Goal: Task Accomplishment & Management: Complete application form

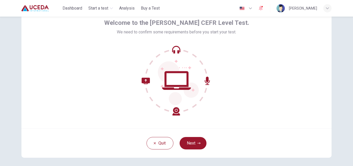
scroll to position [50, 0]
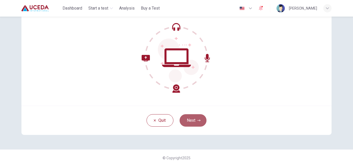
click at [192, 122] on button "Next" at bounding box center [193, 120] width 27 height 12
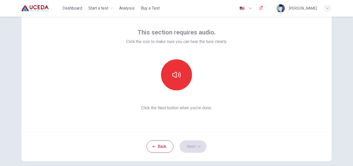
scroll to position [0, 0]
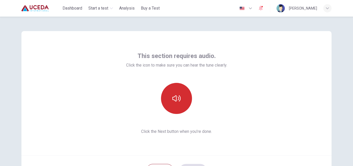
click at [175, 98] on icon "button" at bounding box center [177, 98] width 8 height 8
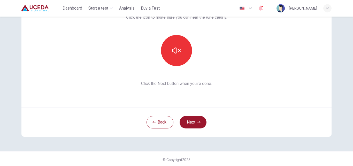
scroll to position [50, 0]
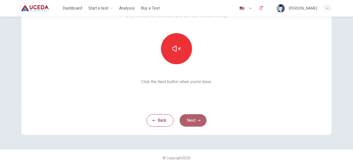
click at [198, 121] on icon "button" at bounding box center [199, 120] width 3 height 3
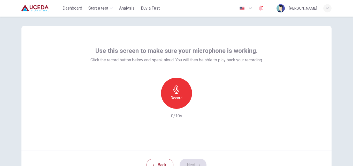
scroll to position [0, 0]
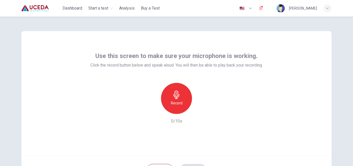
click at [184, 99] on div "Record" at bounding box center [176, 98] width 31 height 31
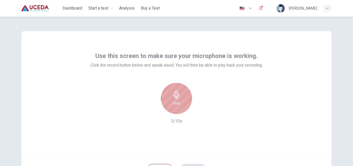
click at [176, 93] on icon "button" at bounding box center [177, 95] width 8 height 8
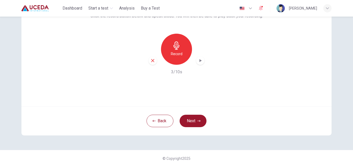
scroll to position [50, 0]
click at [192, 121] on button "Next" at bounding box center [193, 120] width 27 height 12
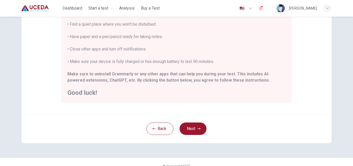
scroll to position [122, 0]
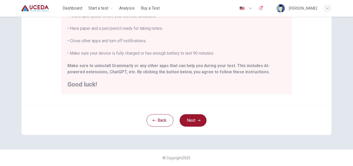
click at [205, 122] on div "Back Next" at bounding box center [176, 120] width 310 height 29
click at [192, 118] on button "Next" at bounding box center [193, 120] width 27 height 12
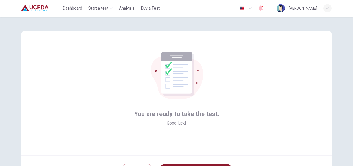
scroll to position [50, 0]
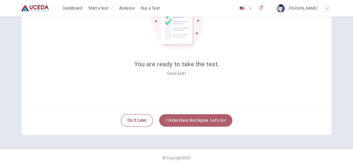
click at [198, 120] on button "I understand and agree. Let’s go!" at bounding box center [195, 120] width 73 height 12
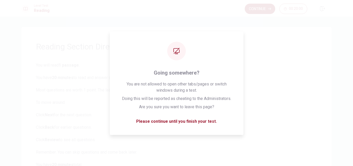
click at [258, 6] on button "Continue" at bounding box center [260, 9] width 31 height 10
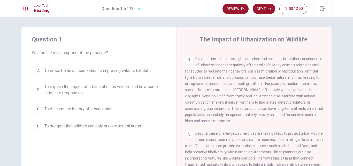
click at [49, 86] on span "To explain the impact of urbanization on wildlife and how some cities are respo…" at bounding box center [105, 90] width 120 height 12
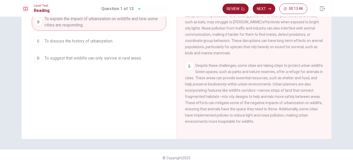
scroll to position [5, 0]
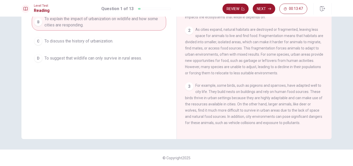
click at [271, 6] on button "Next" at bounding box center [264, 9] width 23 height 10
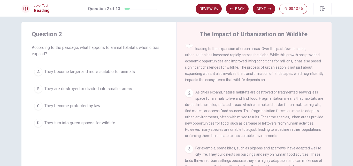
scroll to position [0, 0]
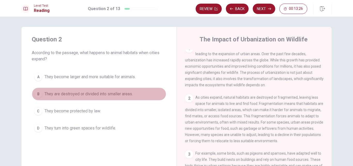
click at [46, 95] on span "They are destroyed or divided into smaller areas." at bounding box center [89, 94] width 88 height 6
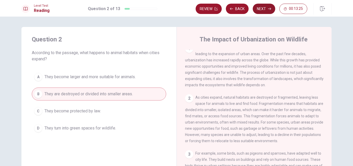
click at [261, 7] on button "Next" at bounding box center [264, 9] width 23 height 10
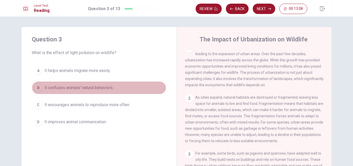
click at [60, 87] on span "It confuses animals' natural behaviors." at bounding box center [79, 88] width 69 height 6
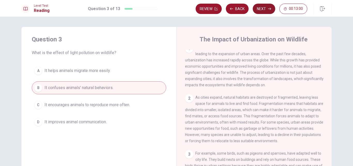
click at [262, 8] on button "Next" at bounding box center [264, 9] width 23 height 10
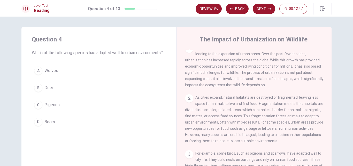
scroll to position [31, 0]
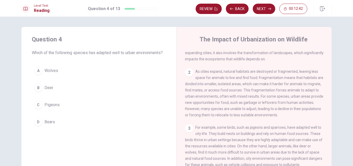
click at [50, 105] on span "Pigeons" at bounding box center [52, 105] width 15 height 6
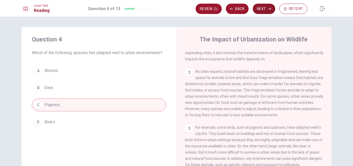
click at [263, 7] on button "Next" at bounding box center [264, 9] width 23 height 10
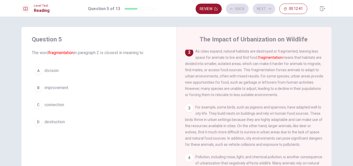
scroll to position [51, 0]
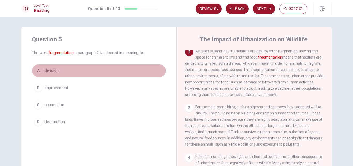
click at [52, 71] on span "division" at bounding box center [52, 71] width 14 height 6
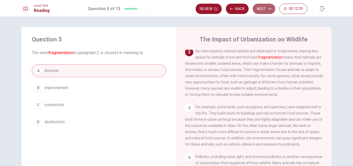
click at [263, 7] on button "Next" at bounding box center [264, 9] width 23 height 10
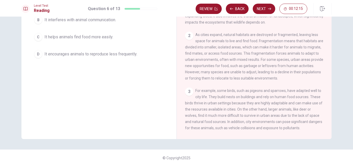
scroll to position [0, 0]
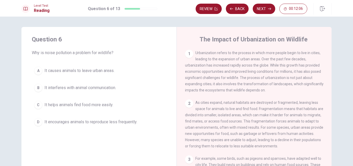
click at [36, 86] on div "B" at bounding box center [38, 88] width 8 height 8
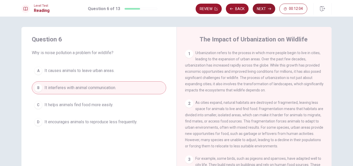
click at [263, 10] on button "Next" at bounding box center [264, 9] width 23 height 10
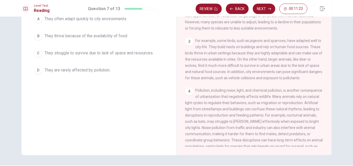
scroll to position [57, 0]
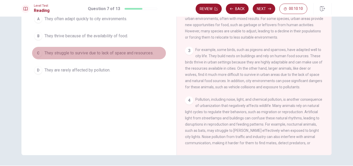
click at [126, 50] on span "They struggle to survive due to lack of space and resources." at bounding box center [99, 53] width 109 height 6
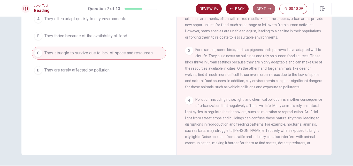
click at [263, 8] on button "Next" at bounding box center [264, 9] width 23 height 10
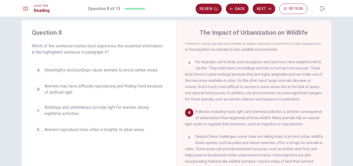
scroll to position [6, 0]
click at [46, 86] on span "Animals may have difficulty reproducing and finding food because of artificial …" at bounding box center [105, 90] width 120 height 12
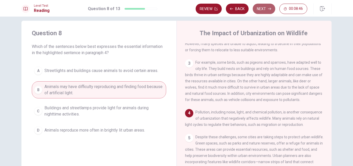
click at [268, 8] on button "Next" at bounding box center [264, 9] width 23 height 10
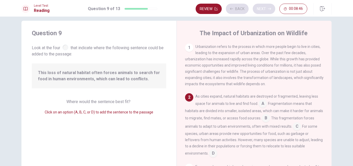
scroll to position [19, 0]
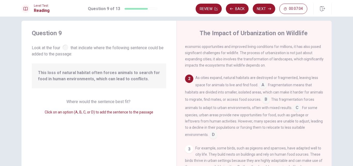
click at [301, 109] on input at bounding box center [297, 108] width 8 height 8
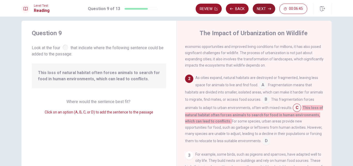
click at [261, 9] on button "Next" at bounding box center [264, 9] width 23 height 10
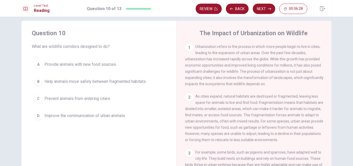
click at [38, 82] on div "B" at bounding box center [38, 81] width 8 height 8
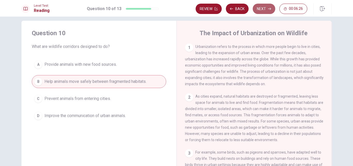
click at [268, 5] on button "Next" at bounding box center [264, 9] width 23 height 10
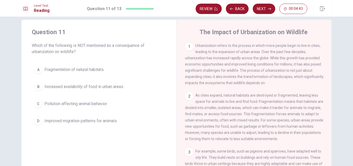
scroll to position [6, 0]
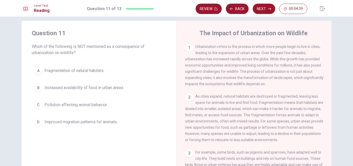
click at [40, 88] on div "B" at bounding box center [38, 88] width 8 height 8
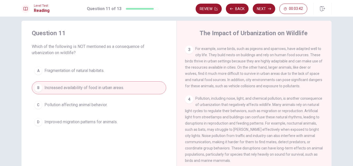
scroll to position [129, 0]
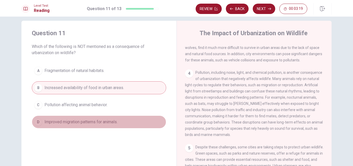
click at [102, 122] on span "Improved migration patterns for animals." at bounding box center [81, 122] width 73 height 6
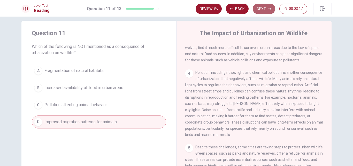
click at [265, 9] on button "Next" at bounding box center [264, 9] width 23 height 10
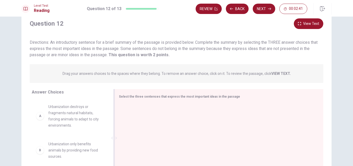
scroll to position [26, 0]
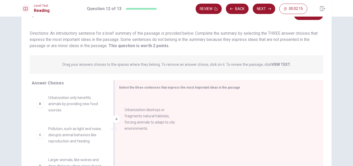
drag, startPoint x: 73, startPoint y: 100, endPoint x: 177, endPoint y: 115, distance: 105.1
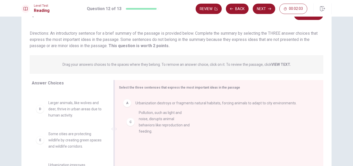
drag, startPoint x: 75, startPoint y: 112, endPoint x: 169, endPoint y: 122, distance: 95.0
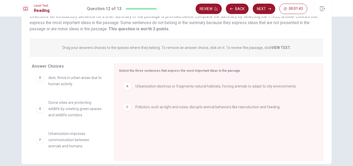
scroll to position [52, 0]
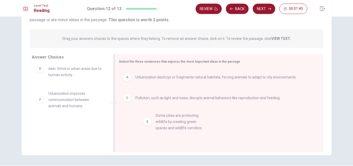
drag, startPoint x: 69, startPoint y: 100, endPoint x: 200, endPoint y: 122, distance: 133.3
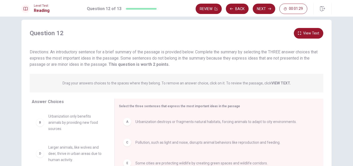
scroll to position [0, 0]
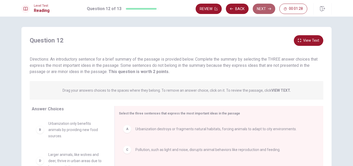
click at [264, 9] on button "Next" at bounding box center [264, 9] width 23 height 10
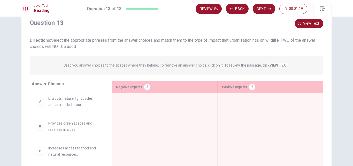
scroll to position [26, 0]
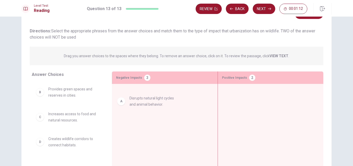
drag, startPoint x: 67, startPoint y: 94, endPoint x: 153, endPoint y: 105, distance: 86.0
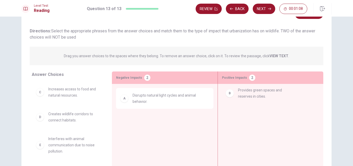
drag, startPoint x: 75, startPoint y: 91, endPoint x: 268, endPoint y: 94, distance: 192.8
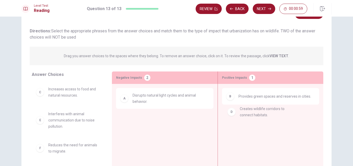
drag, startPoint x: 72, startPoint y: 118, endPoint x: 266, endPoint y: 114, distance: 194.4
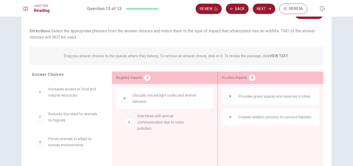
drag, startPoint x: 63, startPoint y: 121, endPoint x: 164, endPoint y: 121, distance: 100.9
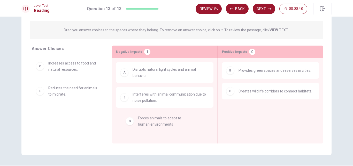
scroll to position [5, 0]
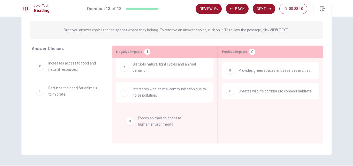
drag, startPoint x: 64, startPoint y: 116, endPoint x: 157, endPoint y: 122, distance: 92.8
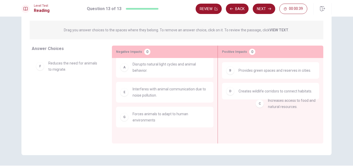
drag, startPoint x: 70, startPoint y: 66, endPoint x: 295, endPoint y: 115, distance: 231.1
drag, startPoint x: 69, startPoint y: 93, endPoint x: 276, endPoint y: 121, distance: 208.4
drag, startPoint x: 70, startPoint y: 64, endPoint x: 159, endPoint y: 142, distance: 118.3
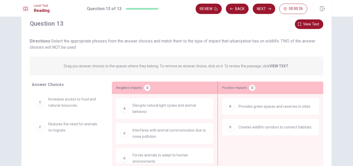
scroll to position [68, 0]
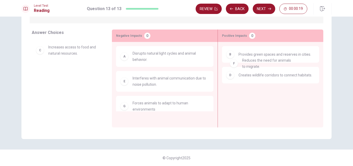
drag, startPoint x: 74, startPoint y: 75, endPoint x: 271, endPoint y: 64, distance: 196.9
drag, startPoint x: 53, startPoint y: 77, endPoint x: 270, endPoint y: 100, distance: 218.6
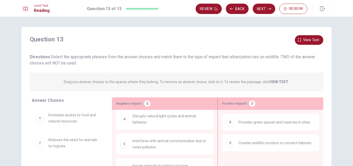
scroll to position [0, 0]
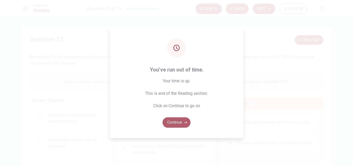
click at [180, 121] on button "Continue" at bounding box center [177, 122] width 28 height 10
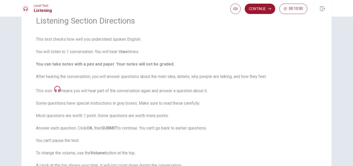
scroll to position [52, 0]
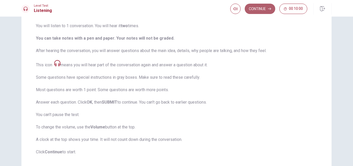
click at [266, 9] on button "Continue" at bounding box center [260, 9] width 31 height 10
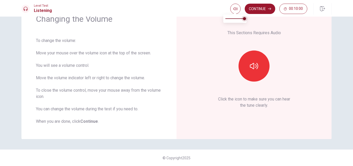
type input "0.8"
click at [241, 18] on span at bounding box center [240, 18] width 3 height 3
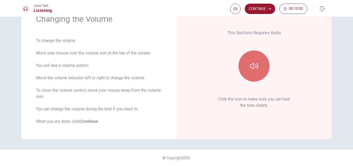
click at [268, 66] on button "button" at bounding box center [254, 65] width 31 height 31
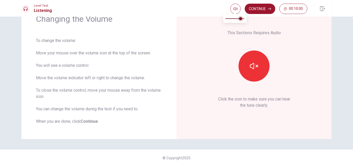
type input "0.5"
click at [236, 18] on span at bounding box center [235, 18] width 3 height 3
click at [255, 57] on button "button" at bounding box center [254, 65] width 31 height 31
click at [236, 4] on button "button" at bounding box center [236, 9] width 10 height 10
type input "0.3"
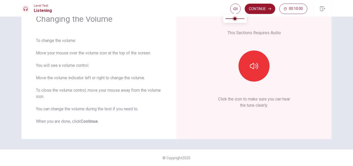
click at [234, 18] on span at bounding box center [235, 18] width 3 height 3
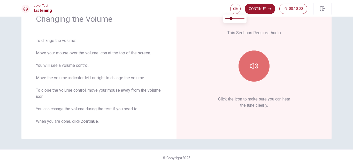
click at [255, 67] on icon "button" at bounding box center [254, 66] width 8 height 8
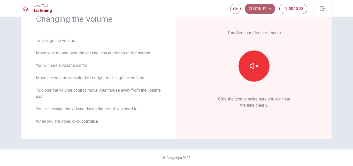
click at [262, 5] on button "Continue" at bounding box center [260, 9] width 31 height 10
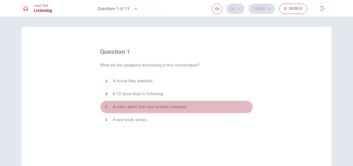
click at [108, 107] on div "C" at bounding box center [106, 107] width 8 height 8
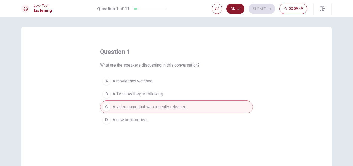
click at [234, 10] on button "Ok" at bounding box center [236, 9] width 18 height 10
click at [265, 9] on button "Submit" at bounding box center [262, 9] width 27 height 10
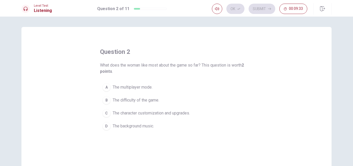
click at [119, 111] on span "The character customization and upgrades." at bounding box center [151, 113] width 77 height 6
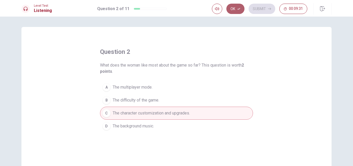
click at [232, 10] on button "Ok" at bounding box center [236, 9] width 18 height 10
click at [265, 8] on button "Submit" at bounding box center [262, 9] width 27 height 10
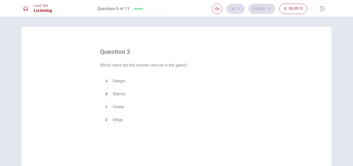
click at [120, 94] on span "Warrior" at bounding box center [119, 94] width 13 height 6
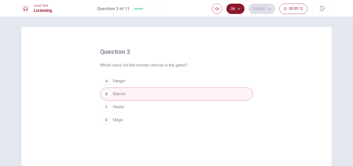
click at [237, 8] on button "Ok" at bounding box center [236, 9] width 18 height 10
click at [260, 9] on button "Submit" at bounding box center [262, 9] width 27 height 10
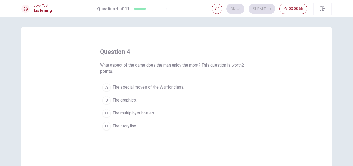
click at [137, 89] on span "The special moves of the Warrior class." at bounding box center [149, 87] width 72 height 6
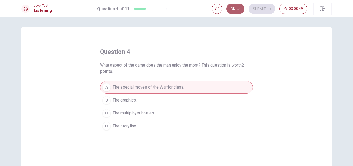
click at [239, 11] on button "Ok" at bounding box center [236, 9] width 18 height 10
click at [259, 9] on button "Submit" at bounding box center [262, 9] width 27 height 10
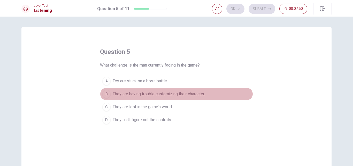
click at [182, 93] on span "They are having trouble customizing their character." at bounding box center [159, 94] width 92 height 6
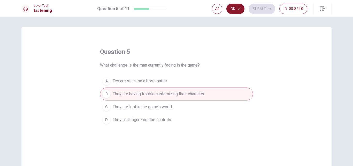
click at [245, 11] on button "Ok" at bounding box center [236, 9] width 18 height 10
click at [260, 9] on button "Submit" at bounding box center [262, 9] width 27 height 10
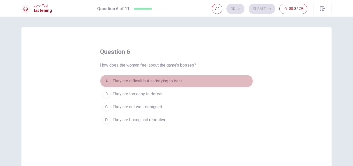
click at [181, 82] on span "They are difficult but satisfying to beat." at bounding box center [148, 81] width 70 height 6
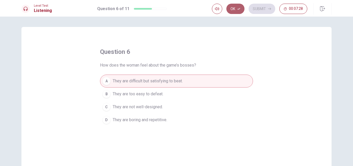
click at [236, 11] on button "Ok" at bounding box center [236, 9] width 18 height 10
click at [267, 11] on button "Submit" at bounding box center [262, 9] width 27 height 10
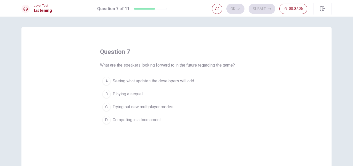
click at [166, 108] on span "Trying out new multiplayer modes." at bounding box center [144, 107] width 62 height 6
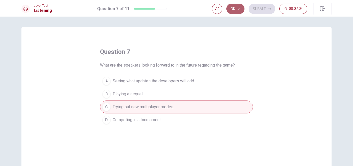
click at [236, 11] on button "Ok" at bounding box center [236, 9] width 18 height 10
click at [268, 6] on button "Submit" at bounding box center [262, 9] width 27 height 10
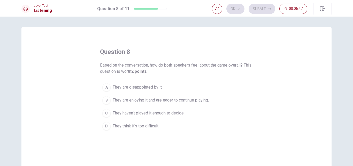
click at [124, 101] on span "They are enjoying it and are eager to continue playing." at bounding box center [161, 100] width 96 height 6
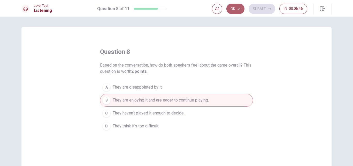
click at [236, 8] on button "Ok" at bounding box center [236, 9] width 18 height 10
click at [262, 13] on button "Submit" at bounding box center [262, 9] width 27 height 10
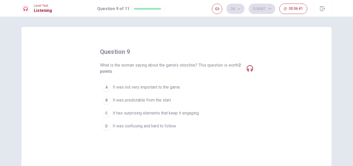
click at [249, 67] on icon at bounding box center [250, 68] width 6 height 6
click at [131, 127] on span "It was confusing and hard to follow." at bounding box center [145, 126] width 64 height 6
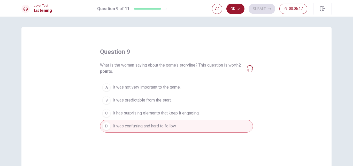
click at [236, 8] on button "Ok" at bounding box center [236, 9] width 18 height 10
click at [250, 7] on button "Submit" at bounding box center [262, 9] width 27 height 10
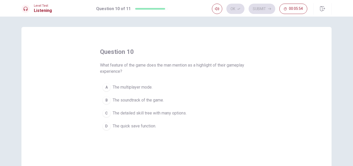
click at [119, 86] on span "The multiplayer mode." at bounding box center [133, 87] width 40 height 6
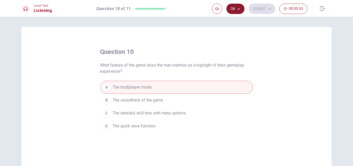
click at [233, 9] on button "Ok" at bounding box center [236, 9] width 18 height 10
click at [266, 8] on button "Submit" at bounding box center [262, 9] width 27 height 10
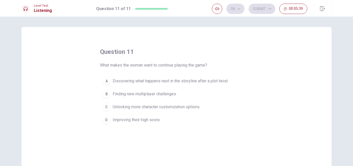
click at [185, 105] on span "Unlocking more character customization options." at bounding box center [157, 107] width 88 height 6
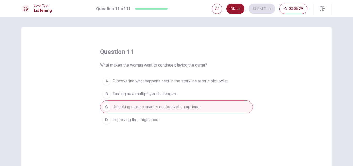
click at [142, 82] on span "Discovering what happens next in the storyline after a plot twist." at bounding box center [171, 81] width 116 height 6
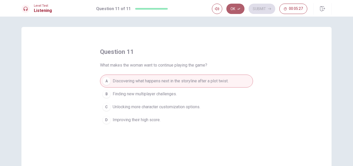
click at [234, 9] on button "Ok" at bounding box center [236, 9] width 18 height 10
click at [268, 11] on button "Submit" at bounding box center [262, 9] width 27 height 10
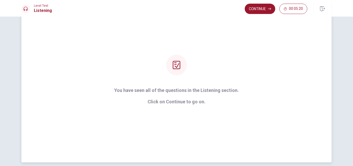
scroll to position [2, 0]
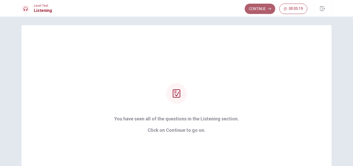
click at [265, 5] on button "Continue" at bounding box center [260, 9] width 31 height 10
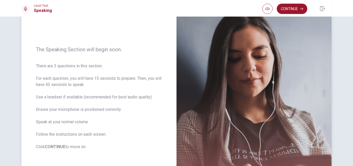
scroll to position [54, 0]
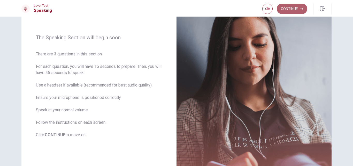
click at [294, 4] on button "Continue" at bounding box center [292, 9] width 31 height 10
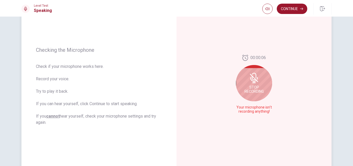
click at [256, 86] on div "Stop Recording" at bounding box center [254, 83] width 36 height 36
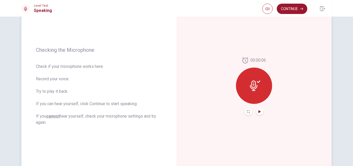
click at [260, 110] on icon "Play Audio" at bounding box center [259, 111] width 3 height 3
click at [253, 87] on icon at bounding box center [254, 85] width 8 height 10
click at [259, 110] on icon "Pause Audio" at bounding box center [259, 111] width 3 height 3
click at [260, 112] on icon "Play Audio" at bounding box center [259, 111] width 3 height 3
click at [260, 112] on icon "Pause Audio" at bounding box center [260, 111] width 3 height 3
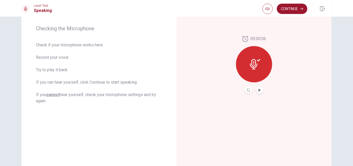
scroll to position [88, 0]
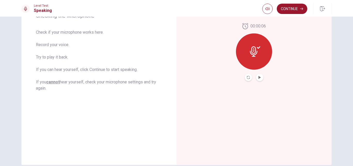
click at [260, 79] on button "Play Audio" at bounding box center [259, 77] width 7 height 7
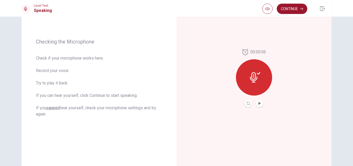
click at [245, 78] on div at bounding box center [254, 77] width 36 height 36
click at [258, 75] on icon at bounding box center [255, 77] width 10 height 10
click at [269, 8] on icon "button" at bounding box center [268, 9] width 4 height 4
type input "0.6"
click at [268, 18] on span at bounding box center [269, 18] width 3 height 3
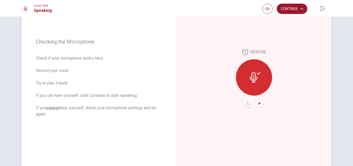
click at [258, 69] on div at bounding box center [254, 77] width 36 height 36
click at [262, 102] on button "Play Audio" at bounding box center [259, 103] width 7 height 7
click at [249, 101] on button "Record Again" at bounding box center [248, 103] width 7 height 7
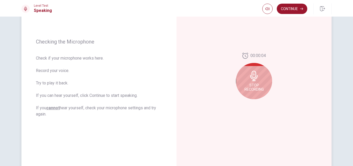
click at [266, 85] on div "Stop Recording" at bounding box center [254, 81] width 36 height 36
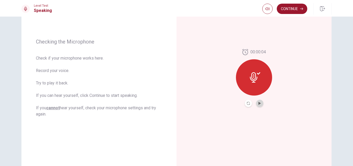
click at [260, 104] on button "Play Audio" at bounding box center [259, 103] width 7 height 7
click at [268, 11] on icon "button" at bounding box center [268, 9] width 4 height 4
type input "0.9"
click at [271, 18] on span at bounding box center [269, 18] width 3 height 3
click at [294, 5] on button "Continue" at bounding box center [292, 9] width 31 height 10
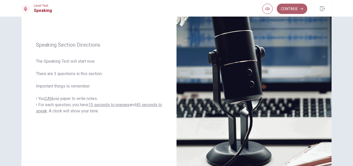
click at [289, 8] on button "Continue" at bounding box center [292, 9] width 31 height 10
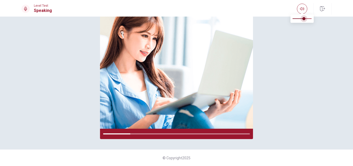
click at [304, 18] on span at bounding box center [302, 18] width 19 height 7
type input "0.4"
click at [301, 17] on span at bounding box center [300, 18] width 3 height 3
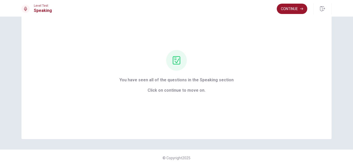
scroll to position [23, 0]
click at [290, 7] on button "Continue" at bounding box center [292, 9] width 31 height 10
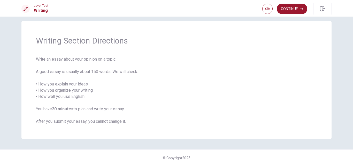
scroll to position [0, 0]
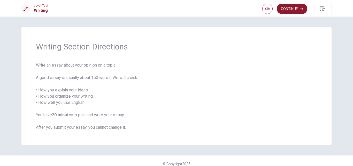
click at [293, 10] on button "Continue" at bounding box center [292, 9] width 31 height 10
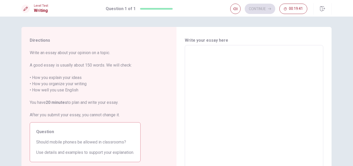
click at [218, 64] on textarea at bounding box center [254, 116] width 131 height 135
type textarea "P"
type textarea "x"
type textarea "Ph"
type textarea "x"
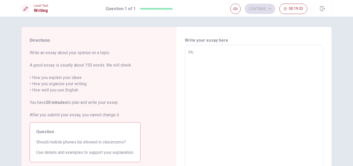
type textarea "Pho"
type textarea "x"
type textarea "Phon"
type textarea "x"
type textarea "Phone"
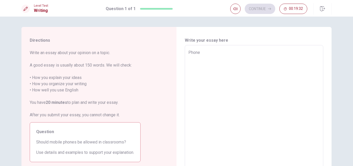
type textarea "x"
type textarea "Phones"
type textarea "x"
type textarea "Phones"
type textarea "x"
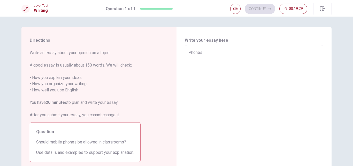
type textarea "Phones a"
type textarea "x"
type textarea "Phones ar"
type textarea "x"
type textarea "Phones are"
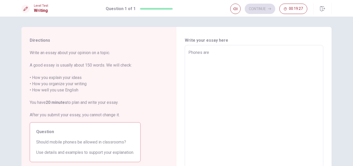
type textarea "x"
type textarea "Phones are´n"
type textarea "x"
type textarea "Phones are´nt"
type textarea "x"
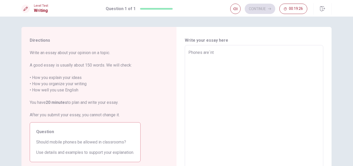
type textarea "Phones are´nt"
type textarea "x"
type textarea "Phones are´nt"
type textarea "x"
type textarea "Phones are´n"
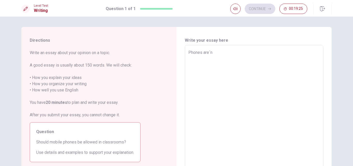
type textarea "x"
type textarea "Phones are´"
type textarea "x"
type textarea "Phones are"
type textarea "x"
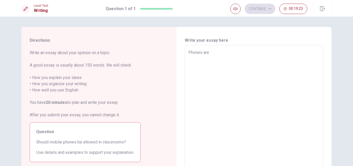
type textarea "Phones aren"
type textarea "x"
type textarea "Phones aren´t"
type textarea "x"
type textarea "Phones aren´t"
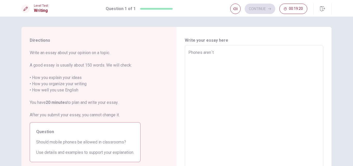
type textarea "x"
type textarea "Phones aren´t n"
type textarea "x"
type textarea "Phones aren´t ne"
type textarea "x"
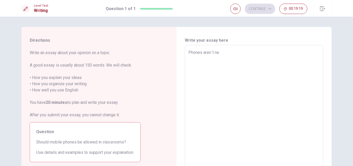
type textarea "Phones aren´t nec"
type textarea "x"
type textarea "Phones aren´t necc"
type textarea "x"
type textarea "Phones aren´t necce"
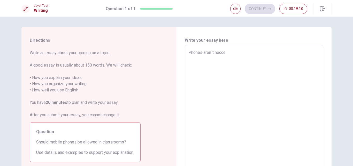
type textarea "x"
type textarea "Phones aren´t necces"
type textarea "x"
type textarea "Phones aren´t neccesa"
type textarea "x"
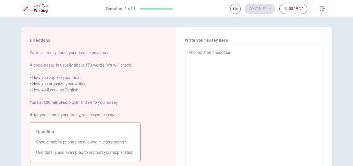
type textarea "Phones aren´t neccesar"
type textarea "x"
type textarea "Phones aren´t neccesary"
type textarea "x"
type textarea "Phones aren´t neccesary"
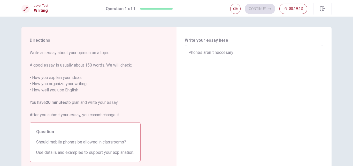
type textarea "x"
type textarea "Phones aren´t neccesary a"
type textarea "x"
type textarea "Phones aren´t neccesary at"
type textarea "x"
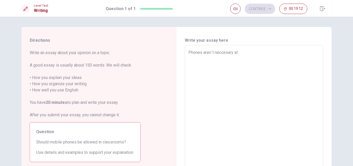
type textarea "Phones aren´t neccesary at"
type textarea "x"
type textarea "Phones aren´t neccesary at c"
type textarea "x"
type textarea "Phones aren´t neccesary at cl"
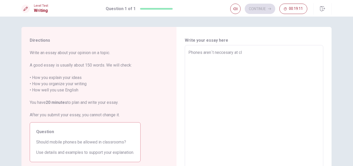
type textarea "x"
type textarea "Phones aren´t neccesary at cla"
type textarea "x"
type textarea "Phones aren´t neccesary at clas"
type textarea "x"
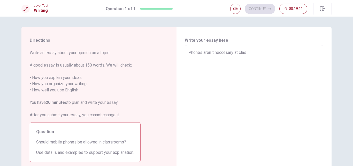
type textarea "Phones aren´t neccesary at class"
type textarea "x"
type textarea "Phones aren´t neccesary at classr"
type textarea "x"
type textarea "Phones aren´t neccesary at classro"
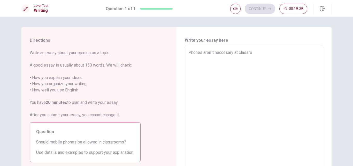
type textarea "x"
type textarea "Phones aren´t neccesary at classroo"
type textarea "x"
type textarea "Phones aren´t neccesary at classroom"
type textarea "x"
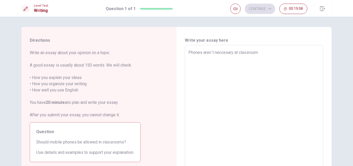
type textarea "Phones aren´t neccesary at classrooms"
type textarea "x"
type textarea "Phones aren´t neccesary at classrooms"
type textarea "x"
type textarea "Phones aren´t neccesary at classrooms b"
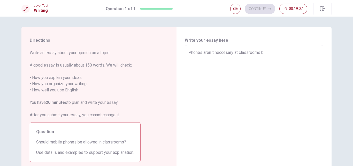
type textarea "x"
type textarea "Phones aren´t neccesary at classrooms be"
type textarea "x"
type textarea "Phones aren´t neccesary at classrooms bec"
type textarea "x"
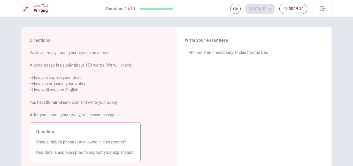
type textarea "Phones aren´t neccesary at classrooms beca"
type textarea "x"
type textarea "Phones aren´t neccesary at classrooms becau"
type textarea "x"
type textarea "Phones aren´t neccesary at classrooms becaus"
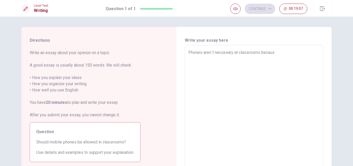
type textarea "x"
type textarea "Phones aren´t neccesary at classrooms because"
type textarea "x"
type textarea "Phones aren´t neccesary at classrooms because"
type textarea "x"
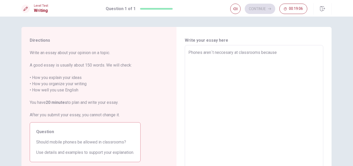
type textarea "Phones aren´t neccesary at classrooms because t"
type textarea "x"
type textarea "Phones aren´t neccesary at classrooms because ti"
type textarea "x"
type textarea "Phones aren´t neccesary at classrooms because t"
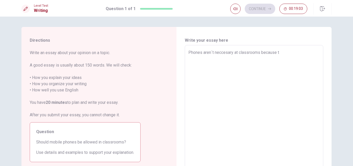
type textarea "x"
type textarea "Phones aren´t neccesary at classrooms because th"
type textarea "x"
type textarea "Phones aren´t neccesary at classrooms because thi"
type textarea "x"
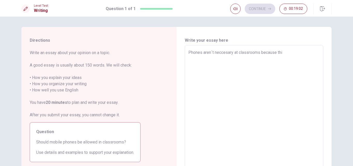
type textarea "Phones aren´t neccesary at classrooms because this"
type textarea "x"
type textarea "Phones aren´t neccesary at classrooms because this"
type textarea "x"
type textarea "Phones aren´t neccesary at classrooms because this d"
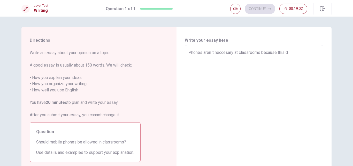
type textarea "x"
type textarea "Phones aren´t neccesary at classrooms because this de"
type textarea "x"
type textarea "Phones aren´t neccesary at classrooms because this dev"
type textarea "x"
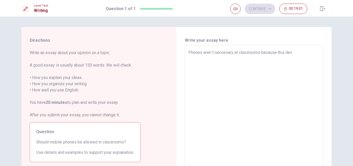
type textarea "Phones aren´t neccesary at classrooms because this devi"
type textarea "x"
type textarea "Phones aren´t neccesary at classrooms because this devic"
type textarea "x"
type textarea "Phones aren´t neccesary at classrooms because this device"
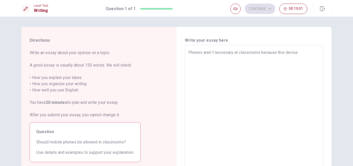
type textarea "x"
type textarea "Phones aren´t neccesary at classrooms because this device"
type textarea "x"
type textarea "Phones aren´t neccesary at classrooms because this device a"
type textarea "x"
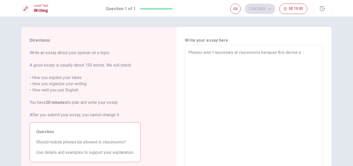
type textarea "Phones aren´t neccesary at classrooms because this device ar"
type textarea "x"
type textarea "Phones aren´t neccesary at classrooms because this device ar"
type textarea "x"
type textarea "Phones aren´t neccesary at classrooms because this device ar"
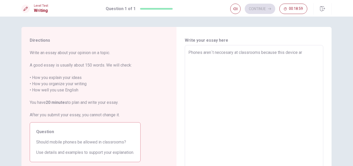
type textarea "x"
type textarea "Phones aren´t neccesary at classrooms because this device are"
type textarea "x"
type textarea "Phones aren´t neccesary at classrooms because this device are"
type textarea "x"
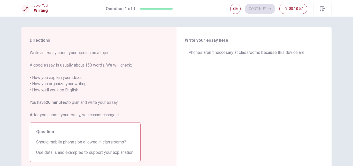
type textarea "Phones aren´t neccesary at classrooms because this device are d"
type textarea "x"
type textarea "Phones aren´t neccesary at classrooms because this device are di"
type textarea "x"
type textarea "Phones aren´t neccesary at classrooms because this device are dis"
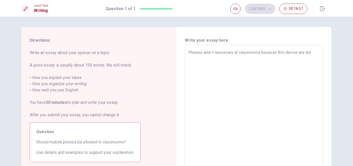
type textarea "x"
type textarea "Phones aren´t neccesary at classrooms because this device are dist"
type textarea "x"
type textarea "Phones aren´t neccesary at classrooms because this device are distr"
type textarea "x"
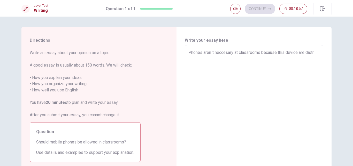
type textarea "Phones aren´t neccesary at classrooms because this device are distra"
type textarea "x"
type textarea "Phones aren´t neccesary at classrooms because this device are distrac"
type textarea "x"
type textarea "Phones aren´t neccesary at classrooms because this device are distract"
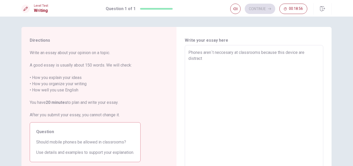
type textarea "x"
type textarea "Phones aren´t neccesary at classrooms because this device are distracto"
type textarea "x"
type textarea "Phones aren´t neccesary at classrooms because this device are distractor"
type textarea "x"
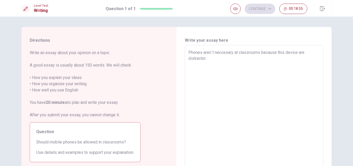
type textarea "Phones aren´t neccesary at classrooms because this device are distractors"
type textarea "x"
type textarea "Phones aren´t neccesary at classrooms because this device are distractors"
type textarea "x"
type textarea "Phones aren´t neccesary at classrooms because this device are distractors t"
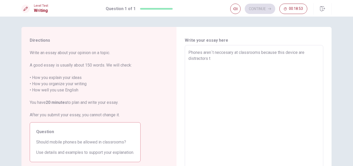
type textarea "x"
type textarea "Phones aren´t neccesary at classrooms because this device are distractors to"
type textarea "x"
type textarea "Phones aren´t neccesary at classrooms because this device are distractors to"
type textarea "x"
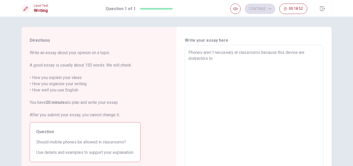
type textarea "Phones aren´t neccesary at classrooms because this device are distractors to s"
type textarea "x"
type textarea "Phones aren´t neccesary at classrooms because this device are distractors to st"
type textarea "x"
type textarea "Phones aren´t neccesary at classrooms because this device are distractors to stu"
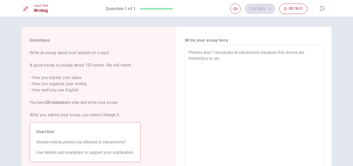
type textarea "x"
type textarea "Phones aren´t neccesary at classrooms because this device are distractors to st…"
type textarea "x"
type textarea "Phones aren´t neccesary at classrooms because this device are distractors to st…"
type textarea "x"
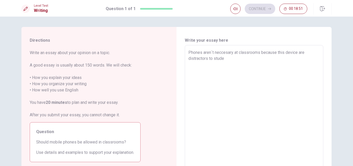
type textarea "Phones aren´t neccesary at classrooms because this device are distractors to st…"
type textarea "x"
type textarea "Phones aren´t neccesary at classrooms because this device are distractors to st…"
type textarea "x"
type textarea "Phones aren´t neccesary at classrooms because this device are distractors to st…"
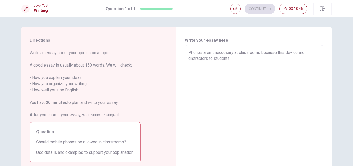
type textarea "x"
type textarea "Phones aren´t neccesary at classrooms because this device are distractors to st…"
type textarea "x"
type textarea "Phones aren´t neccesary at classrooms because this device are distractors to st…"
type textarea "x"
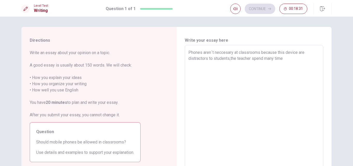
click at [230, 58] on textarea "Phones aren´t neccesary at classrooms because this device are distractors to st…" at bounding box center [254, 116] width 131 height 135
click at [251, 58] on textarea "Phones aren´t neccesary at classrooms because this device are distractors to st…" at bounding box center [254, 116] width 131 height 135
click at [293, 58] on textarea "Phones aren´t neccesary at classrooms because this device are distractors to st…" at bounding box center [254, 116] width 131 height 135
click at [255, 58] on textarea "Phones aren´t neccesary at classrooms because this device are distractors to st…" at bounding box center [254, 116] width 131 height 135
click at [224, 64] on textarea "Phones aren´t neccesary at classrooms because this device are distractors to st…" at bounding box center [254, 116] width 131 height 135
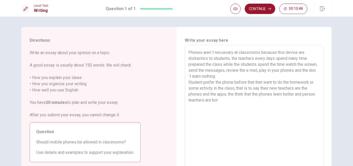
click at [189, 101] on textarea "Phones aren´t neccesary at classrooms because this device are distractors to st…" at bounding box center [254, 116] width 131 height 135
click at [234, 99] on textarea "Phones aren´t neccesary at classrooms because this device are distractors to st…" at bounding box center [254, 116] width 131 height 135
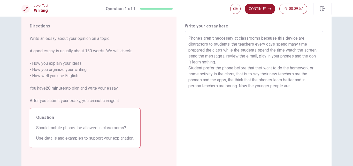
scroll to position [26, 0]
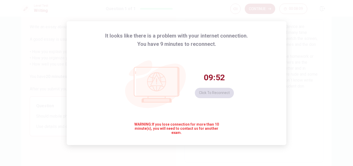
click at [221, 94] on div "09:52 Click to reconnect" at bounding box center [214, 85] width 39 height 26
click at [259, 47] on div "It looks like there is a problem with your internet connection. You have 9 minu…" at bounding box center [177, 83] width 220 height 124
click at [300, 77] on div "It looks like there is a problem with your internet connection. You have 9 minu…" at bounding box center [176, 83] width 353 height 166
click at [219, 95] on button "Click to reconnect" at bounding box center [214, 93] width 39 height 10
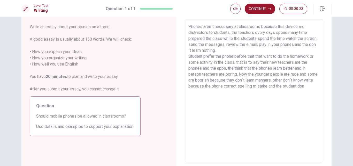
click at [316, 87] on textarea "Phones aren´t neccesary at classrooms because this device are distractors to st…" at bounding box center [254, 91] width 131 height 135
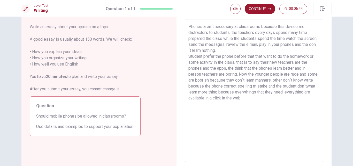
click at [215, 98] on textarea "Phones aren´t neccesary at classrooms because this device are distractors to st…" at bounding box center [254, 91] width 131 height 135
click at [247, 99] on textarea "Phones aren´t neccesary at classrooms because this device are distractors to st…" at bounding box center [254, 91] width 131 height 135
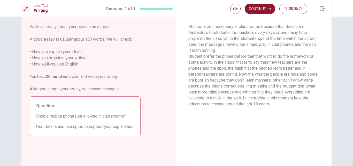
click at [263, 9] on button "Continue" at bounding box center [260, 9] width 31 height 10
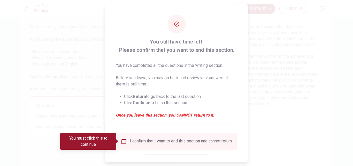
click at [124, 140] on input "You must click this to continue" at bounding box center [124, 141] width 6 height 6
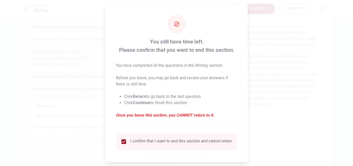
click at [123, 142] on input "checkbox" at bounding box center [124, 141] width 6 height 6
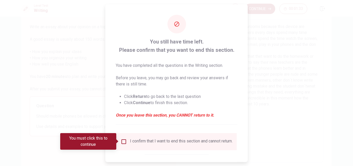
click at [123, 142] on input "You must click this to continue" at bounding box center [124, 141] width 6 height 6
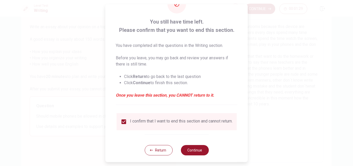
scroll to position [27, 0]
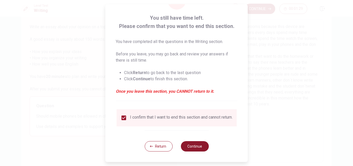
click at [191, 144] on button "Continue" at bounding box center [195, 146] width 28 height 10
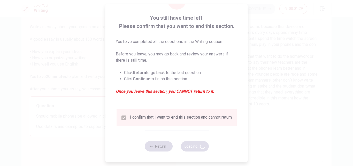
scroll to position [23, 0]
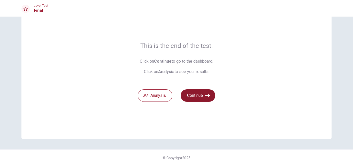
click at [201, 96] on button "Continue" at bounding box center [198, 95] width 35 height 12
